Goal: Task Accomplishment & Management: Use online tool/utility

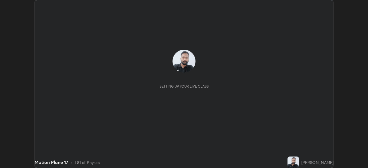
scroll to position [168, 368]
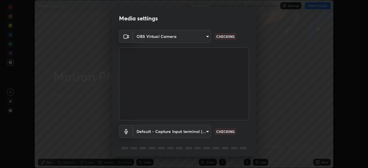
type input "91e77ac2d5f895b7de034188ea114b57184921d1251f25b945ead3daf74f7606"
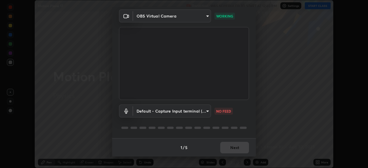
click at [203, 112] on body "Erase all Motion Plane 17 Recording WAS SCHEDULED TO START AT 12:40 PM Settings…" at bounding box center [184, 84] width 368 height 168
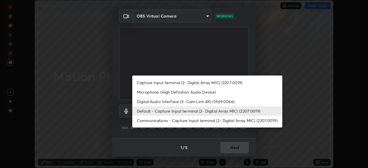
click at [176, 119] on li "Communications - Capture Input terminal (2- Digital Array MIC) (2207:0019)" at bounding box center [207, 120] width 150 height 9
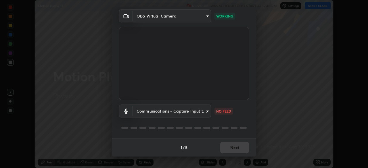
click at [194, 113] on body "Erase all Motion Plane 17 Recording WAS SCHEDULED TO START AT 12:40 PM Settings…" at bounding box center [184, 84] width 368 height 168
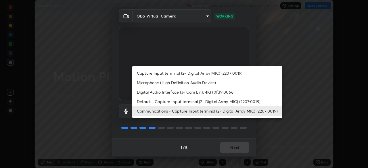
click at [189, 102] on li "Default - Capture Input terminal (2- Digital Array MIC) (2207:0019)" at bounding box center [207, 101] width 150 height 9
type input "default"
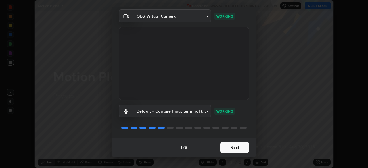
click at [230, 148] on button "Next" at bounding box center [234, 147] width 29 height 11
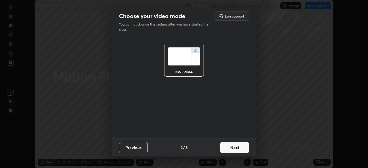
scroll to position [0, 0]
click at [235, 148] on button "Next" at bounding box center [234, 147] width 29 height 11
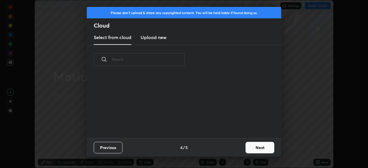
click at [255, 150] on button "Next" at bounding box center [259, 147] width 29 height 11
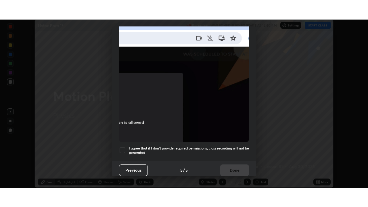
scroll to position [138, 0]
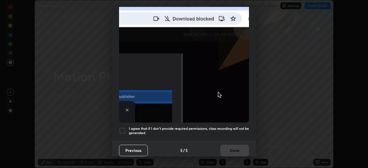
click at [168, 131] on h5 "I agree that if I don't provide required permissions, class recording will not …" at bounding box center [189, 130] width 120 height 9
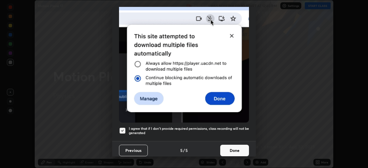
click at [234, 149] on button "Done" at bounding box center [234, 150] width 29 height 11
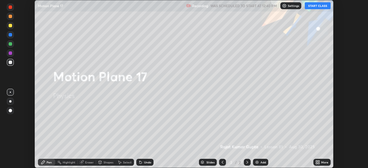
click at [316, 6] on button "START CLASS" at bounding box center [318, 5] width 26 height 7
click at [319, 162] on icon at bounding box center [318, 161] width 1 height 1
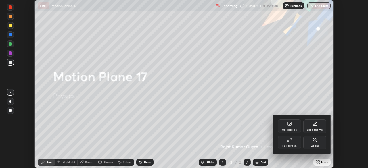
click at [291, 142] on div "Full screen" at bounding box center [289, 143] width 23 height 14
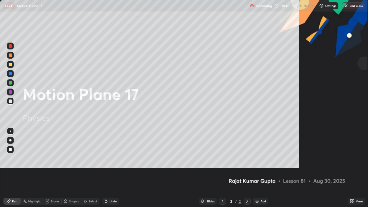
scroll to position [207, 368]
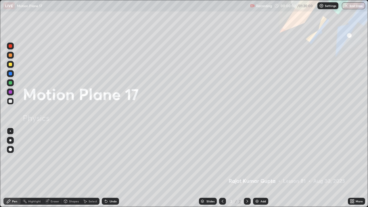
click at [257, 168] on img at bounding box center [257, 201] width 5 height 5
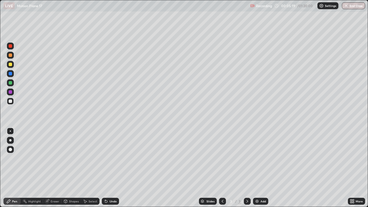
click at [9, 150] on div at bounding box center [10, 149] width 3 height 3
click at [86, 168] on icon at bounding box center [85, 201] width 5 height 5
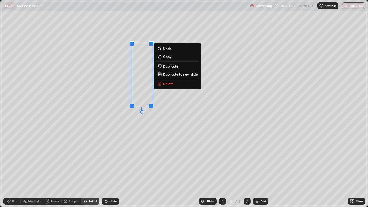
click at [15, 168] on div "Pen" at bounding box center [14, 201] width 5 height 3
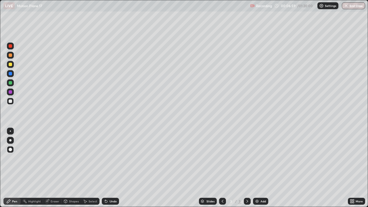
click at [10, 82] on div at bounding box center [10, 82] width 3 height 3
click at [10, 65] on div at bounding box center [10, 64] width 3 height 3
click at [10, 76] on div at bounding box center [10, 73] width 7 height 7
click at [10, 65] on div at bounding box center [10, 64] width 3 height 3
click at [9, 48] on div at bounding box center [10, 46] width 7 height 7
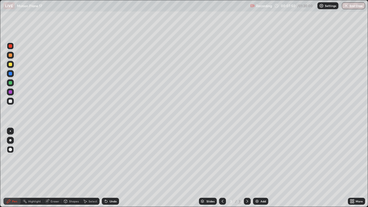
click at [12, 83] on div at bounding box center [10, 82] width 3 height 3
click at [108, 168] on div "Undo" at bounding box center [110, 201] width 17 height 7
click at [110, 168] on div "Undo" at bounding box center [112, 201] width 7 height 3
click at [11, 102] on div at bounding box center [10, 100] width 3 height 3
click at [110, 168] on div "Undo" at bounding box center [110, 201] width 17 height 7
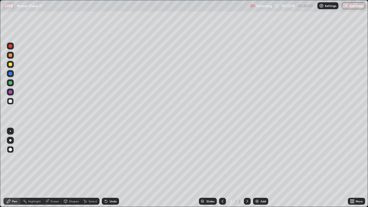
click at [110, 168] on div "Undo" at bounding box center [110, 201] width 17 height 7
click at [114, 168] on div "Undo" at bounding box center [112, 201] width 7 height 3
click at [113, 168] on div "Undo" at bounding box center [110, 201] width 17 height 7
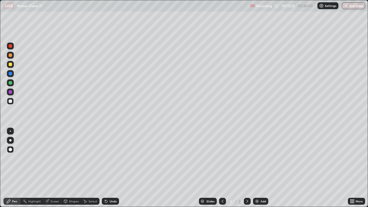
click at [113, 168] on div "Undo" at bounding box center [110, 201] width 17 height 7
click at [112, 168] on div "Undo" at bounding box center [110, 201] width 17 height 7
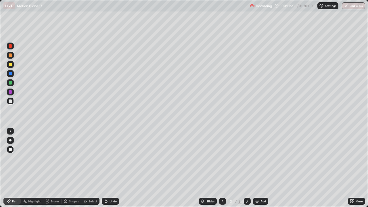
click at [113, 168] on div "Undo" at bounding box center [112, 201] width 7 height 3
click at [56, 168] on div "Eraser" at bounding box center [55, 201] width 9 height 3
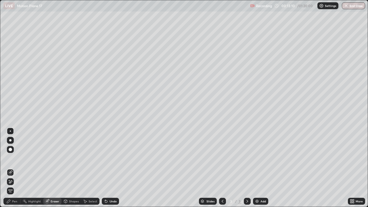
click at [16, 168] on div "Pen" at bounding box center [14, 201] width 5 height 3
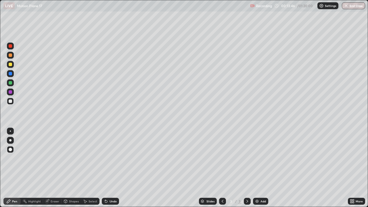
click at [110, 168] on div "Undo" at bounding box center [112, 201] width 7 height 3
click at [112, 168] on div "Undo" at bounding box center [112, 201] width 7 height 3
click at [111, 168] on div "Undo" at bounding box center [112, 201] width 7 height 3
click at [112, 168] on div "Undo" at bounding box center [112, 201] width 7 height 3
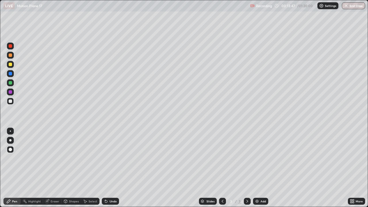
click at [111, 168] on div "Undo" at bounding box center [112, 201] width 7 height 3
click at [112, 168] on div "Undo" at bounding box center [112, 201] width 7 height 3
click at [112, 168] on div "Undo" at bounding box center [110, 201] width 17 height 7
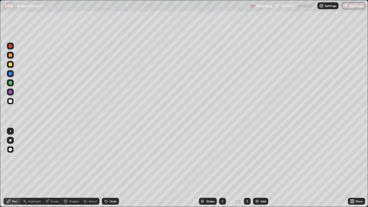
click at [10, 92] on div at bounding box center [10, 91] width 3 height 3
click at [14, 168] on div "Pen" at bounding box center [11, 201] width 17 height 7
click at [11, 101] on div at bounding box center [10, 100] width 3 height 3
click at [53, 168] on div "Eraser" at bounding box center [55, 201] width 9 height 3
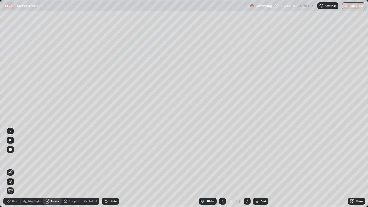
click at [15, 168] on div "Pen" at bounding box center [14, 201] width 5 height 3
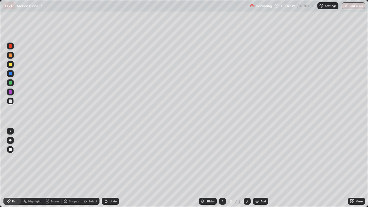
click at [244, 168] on div at bounding box center [247, 201] width 7 height 7
click at [257, 168] on img at bounding box center [257, 201] width 5 height 5
click at [9, 100] on div at bounding box center [10, 100] width 3 height 3
click at [113, 168] on div "Undo" at bounding box center [110, 201] width 17 height 7
click at [107, 168] on icon at bounding box center [106, 201] width 5 height 5
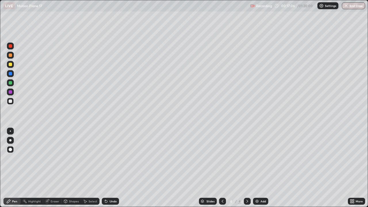
click at [107, 168] on icon at bounding box center [106, 201] width 5 height 5
click at [109, 168] on div "Undo" at bounding box center [112, 201] width 7 height 3
click at [110, 168] on div "Undo" at bounding box center [112, 201] width 7 height 3
click at [111, 168] on div "Undo" at bounding box center [112, 201] width 7 height 3
click at [111, 168] on div "Undo" at bounding box center [110, 201] width 17 height 7
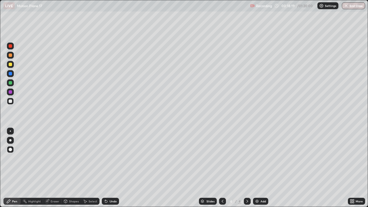
click at [111, 168] on div "Undo" at bounding box center [110, 201] width 17 height 7
click at [12, 85] on div at bounding box center [10, 82] width 7 height 7
click at [52, 168] on div "Eraser" at bounding box center [52, 201] width 18 height 7
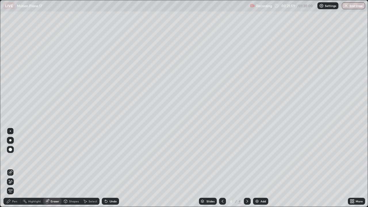
click at [15, 168] on div "Pen" at bounding box center [14, 201] width 5 height 3
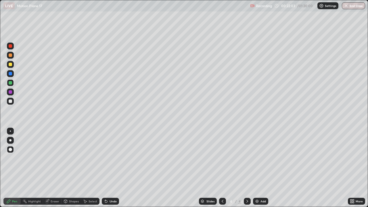
click at [51, 168] on div "Eraser" at bounding box center [55, 201] width 9 height 3
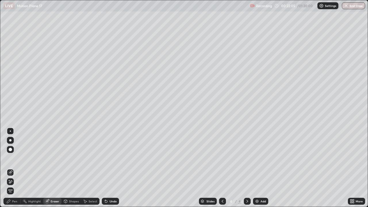
click at [13, 168] on div "Pen" at bounding box center [14, 201] width 5 height 3
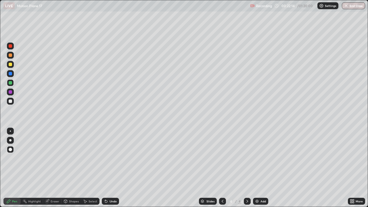
click at [8, 46] on div at bounding box center [10, 46] width 7 height 7
click at [11, 104] on div at bounding box center [10, 101] width 7 height 7
click at [110, 168] on div "Undo" at bounding box center [112, 201] width 7 height 3
click at [111, 168] on div "Undo" at bounding box center [112, 201] width 7 height 3
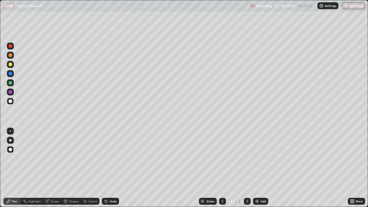
click at [111, 168] on div "Undo" at bounding box center [112, 201] width 7 height 3
click at [110, 168] on div "Undo" at bounding box center [110, 201] width 17 height 7
click at [111, 168] on div "Undo" at bounding box center [110, 201] width 17 height 7
click at [112, 168] on div "Undo" at bounding box center [110, 201] width 17 height 7
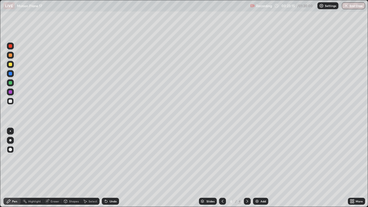
click at [112, 168] on div "Undo" at bounding box center [110, 201] width 17 height 7
click at [10, 85] on div at bounding box center [10, 82] width 7 height 7
click at [246, 168] on icon at bounding box center [247, 201] width 5 height 5
click at [256, 168] on img at bounding box center [257, 201] width 5 height 5
click at [10, 101] on div at bounding box center [10, 100] width 3 height 3
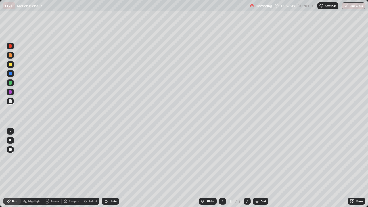
click at [12, 68] on div at bounding box center [10, 64] width 7 height 7
click at [10, 101] on div at bounding box center [10, 100] width 3 height 3
click at [15, 168] on div "Pen" at bounding box center [14, 201] width 5 height 3
click at [13, 101] on div at bounding box center [10, 101] width 7 height 7
click at [52, 168] on div "Eraser" at bounding box center [55, 201] width 9 height 3
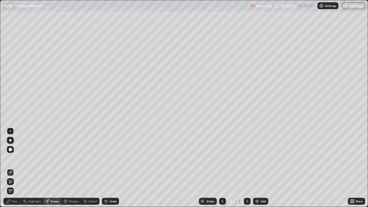
click at [15, 168] on div "Pen" at bounding box center [11, 201] width 17 height 7
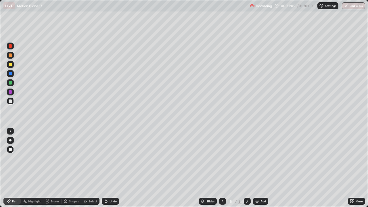
click at [12, 101] on div at bounding box center [10, 101] width 7 height 7
click at [108, 168] on div "Undo" at bounding box center [110, 201] width 17 height 7
click at [110, 168] on div "Undo" at bounding box center [112, 201] width 7 height 3
click at [112, 168] on div "Undo" at bounding box center [110, 201] width 17 height 7
click at [10, 103] on div at bounding box center [10, 101] width 7 height 7
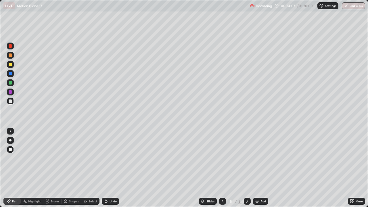
click at [11, 82] on div at bounding box center [10, 82] width 3 height 3
click at [112, 168] on div "Undo" at bounding box center [112, 201] width 7 height 3
click at [110, 168] on div "Undo" at bounding box center [112, 201] width 7 height 3
click at [109, 168] on div "Undo" at bounding box center [112, 201] width 7 height 3
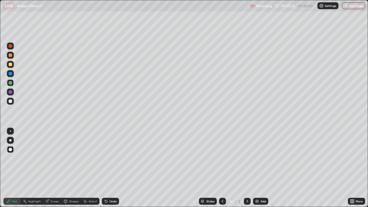
click at [53, 168] on div "Eraser" at bounding box center [55, 201] width 9 height 3
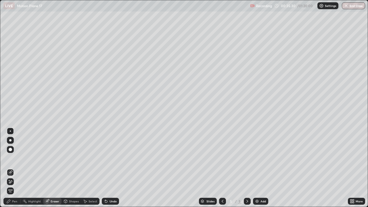
click at [17, 168] on div "Pen" at bounding box center [14, 201] width 5 height 3
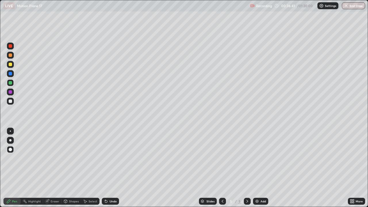
click at [11, 101] on div at bounding box center [10, 100] width 3 height 3
click at [109, 168] on div "Undo" at bounding box center [110, 201] width 17 height 7
click at [110, 168] on div "Undo" at bounding box center [110, 201] width 17 height 7
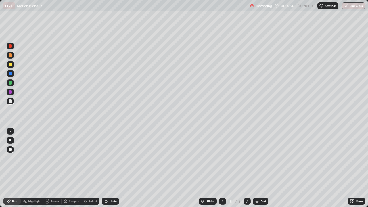
click at [10, 93] on div at bounding box center [10, 91] width 3 height 3
click at [109, 168] on div "Undo" at bounding box center [112, 201] width 7 height 3
click at [56, 168] on div "Eraser" at bounding box center [55, 201] width 9 height 3
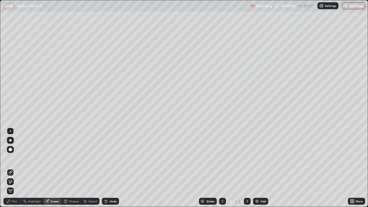
click at [12, 168] on div "Pen" at bounding box center [11, 201] width 17 height 7
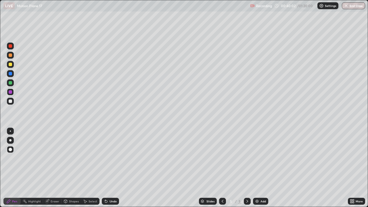
click at [54, 168] on div "Eraser" at bounding box center [55, 201] width 9 height 3
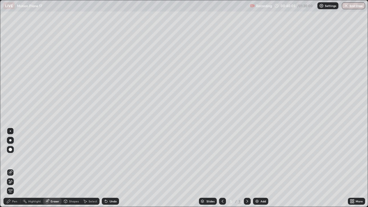
click at [13, 168] on div "Pen" at bounding box center [14, 201] width 5 height 3
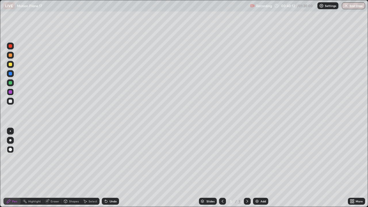
click at [73, 168] on div "Shapes" at bounding box center [74, 201] width 10 height 3
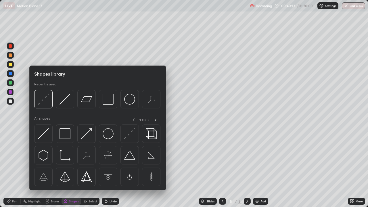
click at [55, 168] on div "Eraser" at bounding box center [55, 201] width 9 height 3
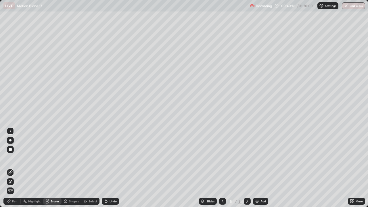
click at [15, 168] on div "Pen" at bounding box center [14, 201] width 5 height 3
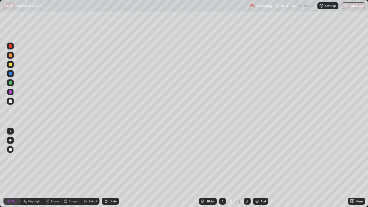
click at [59, 168] on div "Eraser" at bounding box center [55, 201] width 9 height 3
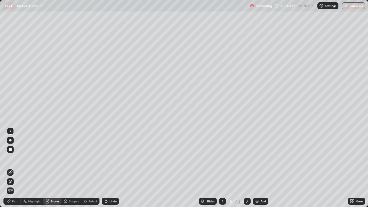
click at [13, 168] on div "Pen" at bounding box center [14, 201] width 5 height 3
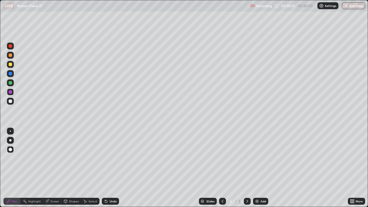
click at [110, 168] on div "Undo" at bounding box center [112, 201] width 7 height 3
click at [54, 168] on div "Eraser" at bounding box center [55, 201] width 9 height 3
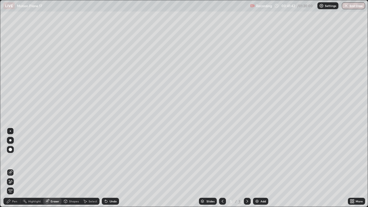
click at [13, 168] on div "Pen" at bounding box center [14, 201] width 5 height 3
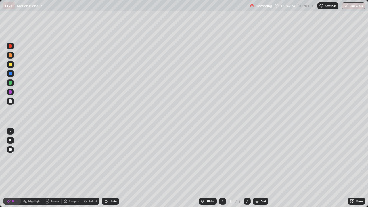
click at [10, 49] on div at bounding box center [10, 46] width 7 height 7
click at [247, 168] on icon at bounding box center [247, 201] width 5 height 5
click at [259, 168] on div "Add" at bounding box center [260, 201] width 15 height 7
click at [10, 101] on div at bounding box center [10, 100] width 3 height 3
click at [11, 67] on div at bounding box center [10, 64] width 7 height 7
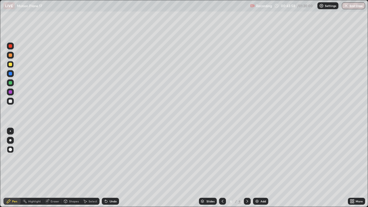
click at [10, 76] on div at bounding box center [10, 73] width 7 height 7
click at [10, 99] on div at bounding box center [10, 100] width 3 height 3
click at [112, 168] on div "Undo" at bounding box center [110, 201] width 17 height 7
click at [54, 168] on div "Eraser" at bounding box center [55, 201] width 9 height 3
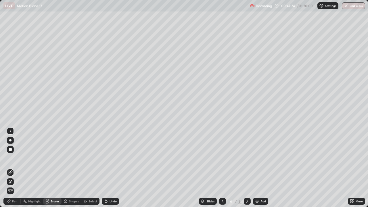
click at [13, 168] on div "Pen" at bounding box center [14, 201] width 5 height 3
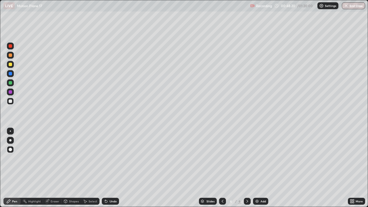
click at [11, 101] on div at bounding box center [10, 100] width 3 height 3
click at [75, 168] on div "Shapes" at bounding box center [71, 201] width 20 height 7
click at [15, 168] on div at bounding box center [10, 118] width 9 height 154
click at [257, 168] on img at bounding box center [257, 201] width 5 height 5
click at [10, 76] on div at bounding box center [10, 73] width 7 height 7
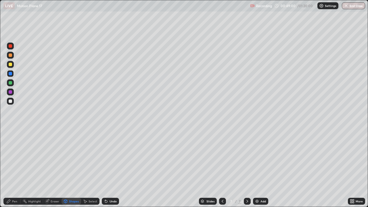
click at [12, 168] on div "Pen" at bounding box center [14, 201] width 5 height 3
click at [10, 82] on div at bounding box center [10, 82] width 3 height 3
click at [111, 168] on div "Undo" at bounding box center [112, 201] width 7 height 3
click at [11, 75] on div at bounding box center [10, 73] width 3 height 3
click at [10, 93] on div at bounding box center [10, 91] width 3 height 3
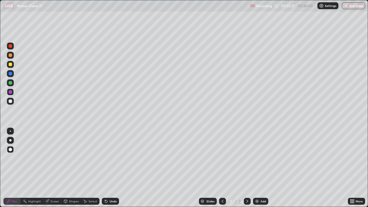
click at [10, 102] on div at bounding box center [10, 100] width 3 height 3
click at [113, 168] on div "Undo" at bounding box center [112, 201] width 7 height 3
click at [110, 168] on div "Undo" at bounding box center [112, 201] width 7 height 3
click at [109, 168] on div "Undo" at bounding box center [112, 201] width 7 height 3
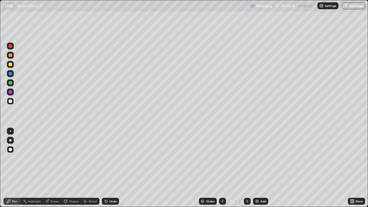
click at [110, 168] on div "Undo" at bounding box center [112, 201] width 7 height 3
click at [11, 101] on div at bounding box center [10, 100] width 3 height 3
click at [9, 92] on div at bounding box center [10, 91] width 3 height 3
click at [54, 168] on div "Eraser" at bounding box center [55, 201] width 9 height 3
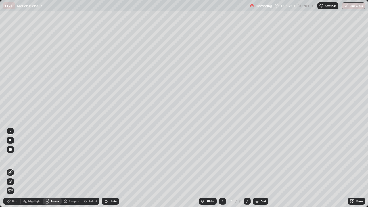
click at [11, 168] on icon at bounding box center [8, 201] width 5 height 5
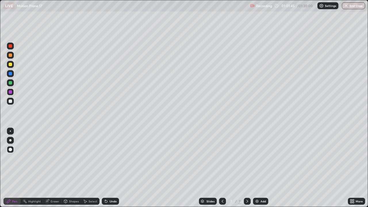
click at [246, 168] on icon at bounding box center [247, 201] width 5 height 5
click at [256, 168] on img at bounding box center [257, 201] width 5 height 5
click at [10, 101] on div at bounding box center [10, 100] width 3 height 3
click at [109, 168] on div "Undo" at bounding box center [112, 201] width 7 height 3
click at [11, 84] on div at bounding box center [10, 82] width 3 height 3
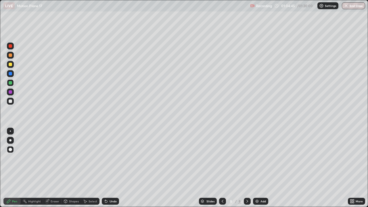
click at [11, 102] on div at bounding box center [10, 100] width 3 height 3
click at [9, 102] on div at bounding box center [10, 100] width 3 height 3
click at [221, 168] on div at bounding box center [222, 201] width 7 height 7
click at [246, 168] on icon at bounding box center [247, 201] width 5 height 5
click at [10, 101] on div at bounding box center [10, 100] width 3 height 3
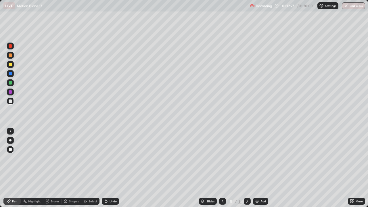
click at [10, 91] on div at bounding box center [10, 91] width 3 height 3
click at [9, 81] on div at bounding box center [10, 82] width 3 height 3
click at [347, 6] on img "button" at bounding box center [346, 5] width 5 height 5
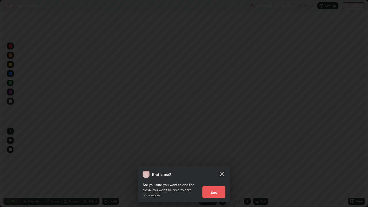
click at [345, 5] on div at bounding box center [184, 103] width 368 height 207
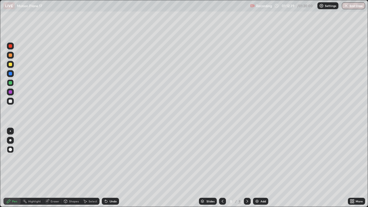
click at [352, 5] on button "End Class" at bounding box center [353, 5] width 23 height 7
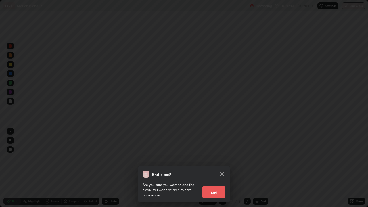
click at [362, 26] on div "End class? Are you sure you want to end the class? You won’t be able to edit on…" at bounding box center [184, 103] width 368 height 207
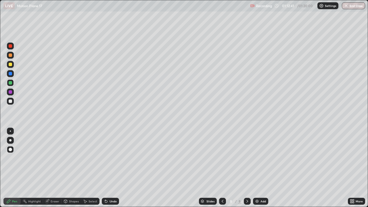
click at [219, 168] on div at bounding box center [222, 200] width 7 height 11
